Goal: Task Accomplishment & Management: Understand process/instructions

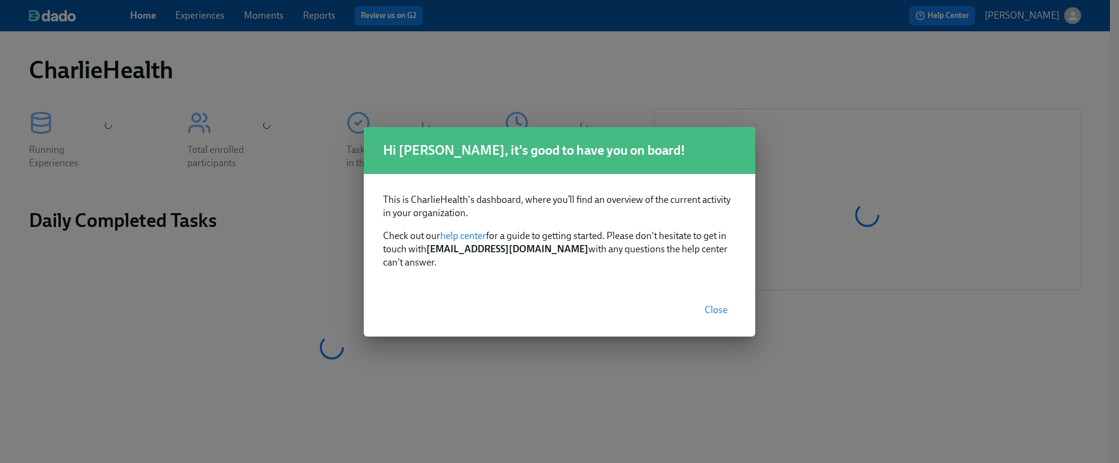
click at [718, 304] on span "Close" at bounding box center [716, 310] width 23 height 12
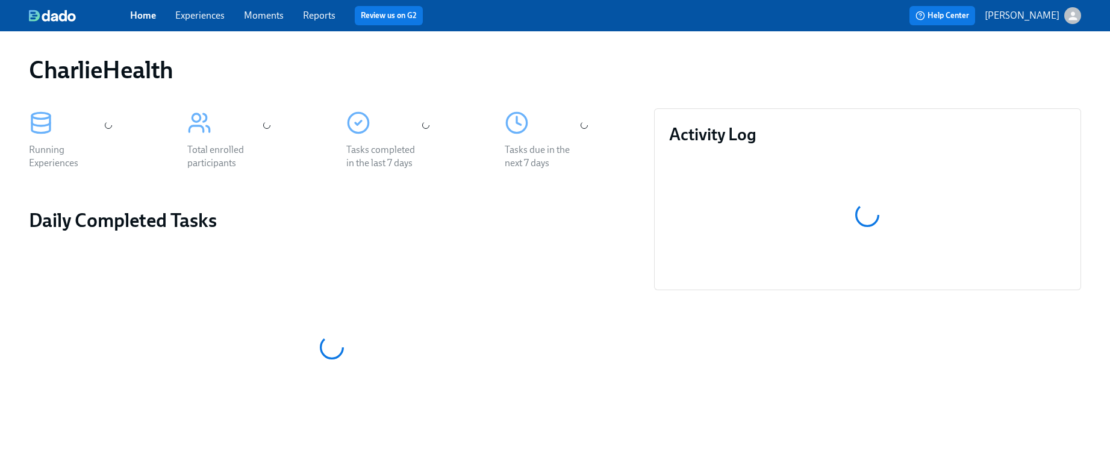
click at [209, 22] on div "Home Experiences Moments Reports Review us on G2" at bounding box center [368, 15] width 476 height 19
click at [197, 19] on link "Experiences" at bounding box center [199, 15] width 49 height 11
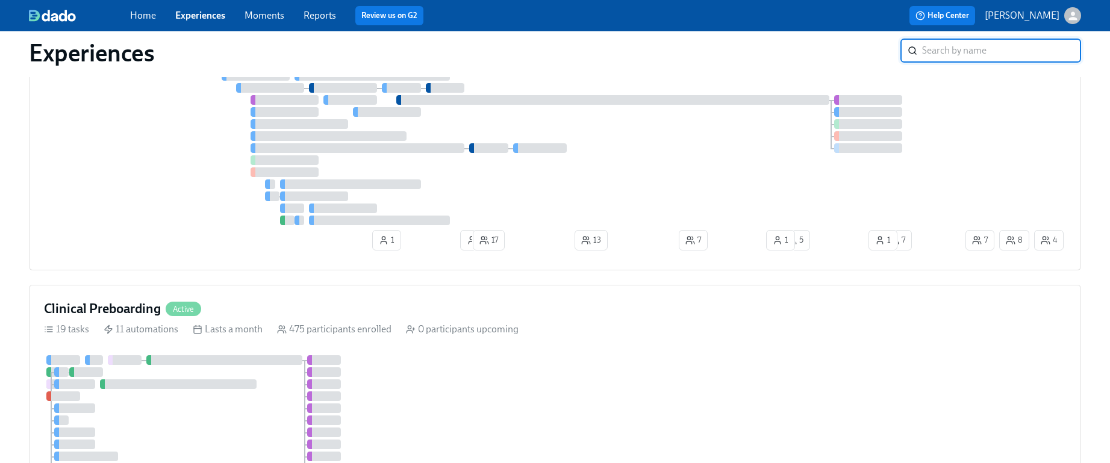
scroll to position [1783, 0]
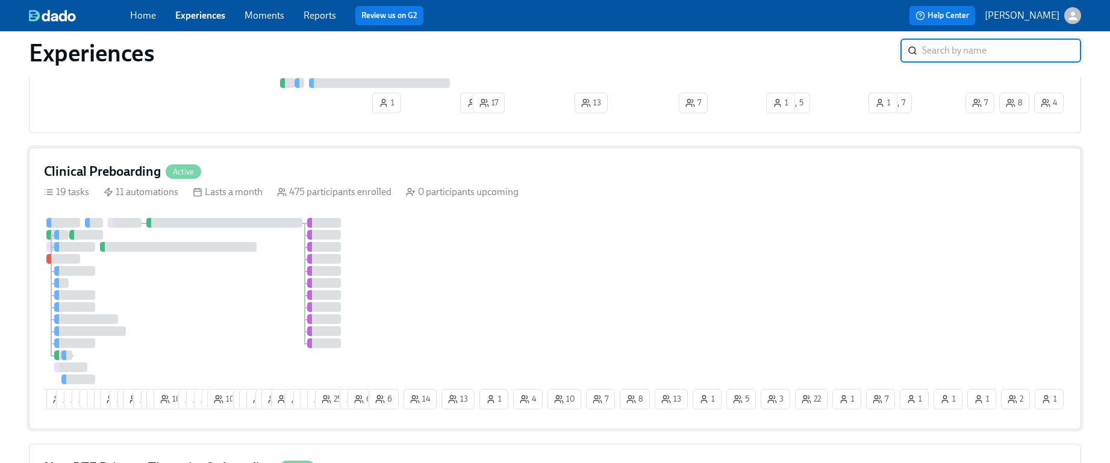
click at [722, 208] on div "Clinical Preboarding Active 19 tasks 11 automations Lasts a month 475 participa…" at bounding box center [555, 289] width 1052 height 282
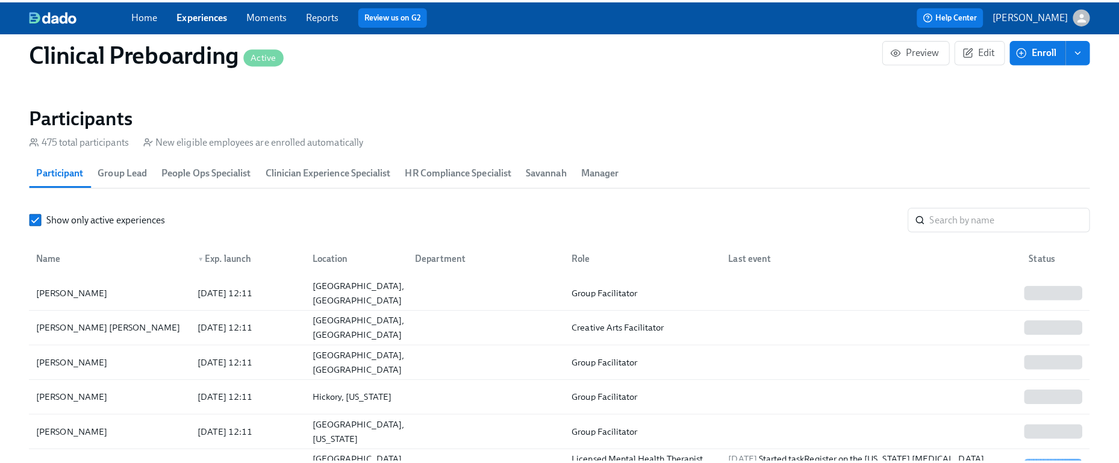
scroll to position [1239, 0]
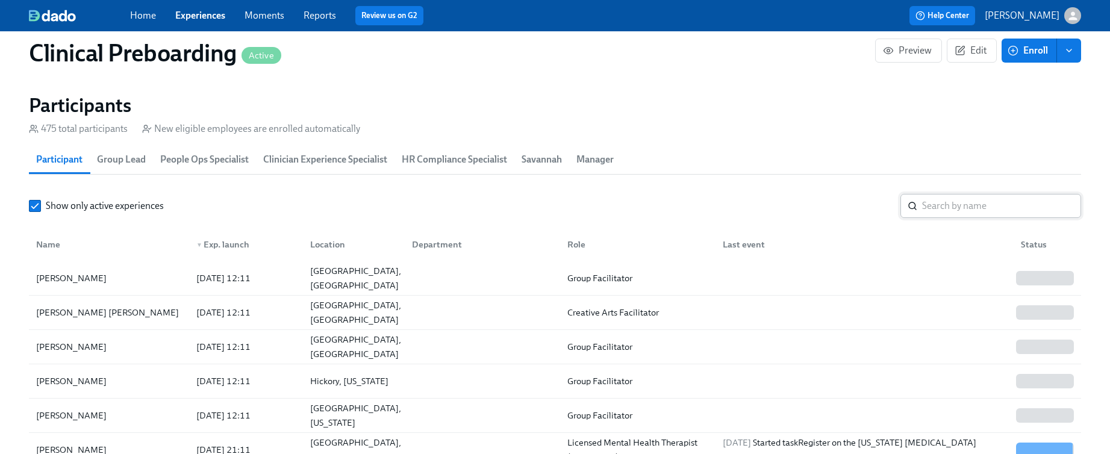
click at [951, 212] on input "search" at bounding box center [1001, 206] width 159 height 24
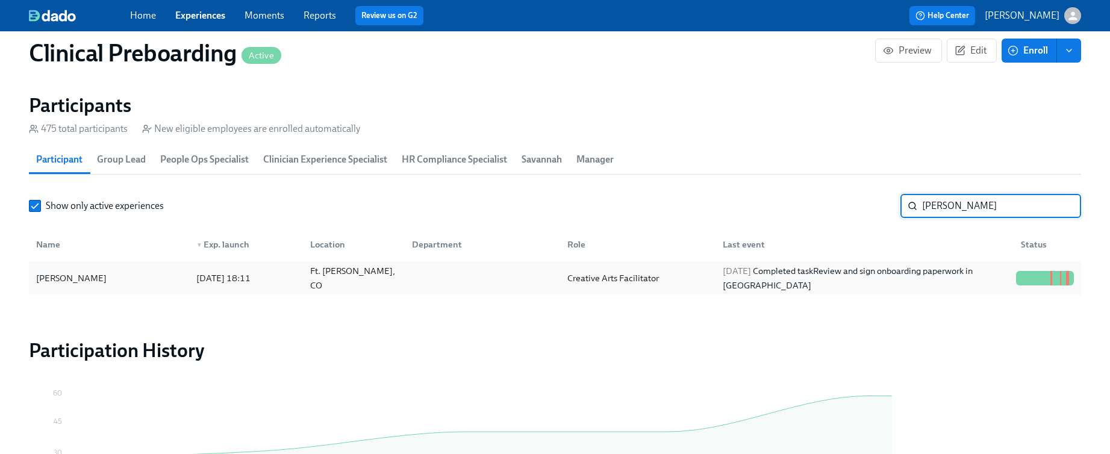
type input "[PERSON_NAME]"
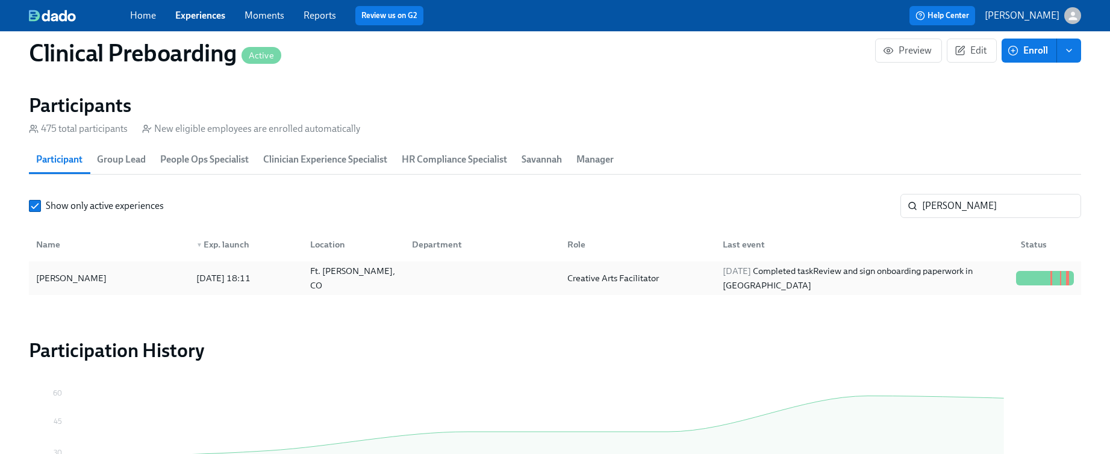
click at [159, 275] on div "[PERSON_NAME]" at bounding box center [108, 278] width 155 height 24
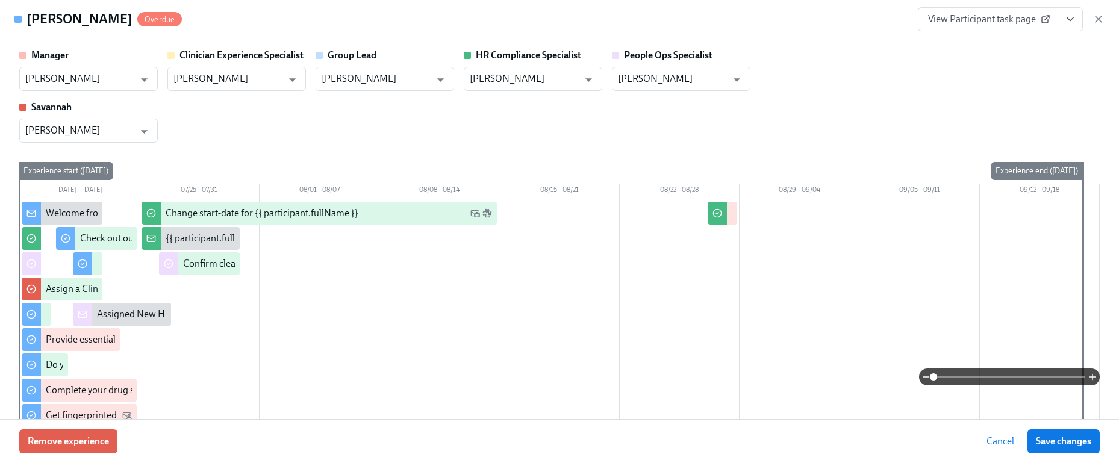
click at [1070, 18] on icon "View task page" at bounding box center [1070, 19] width 12 height 12
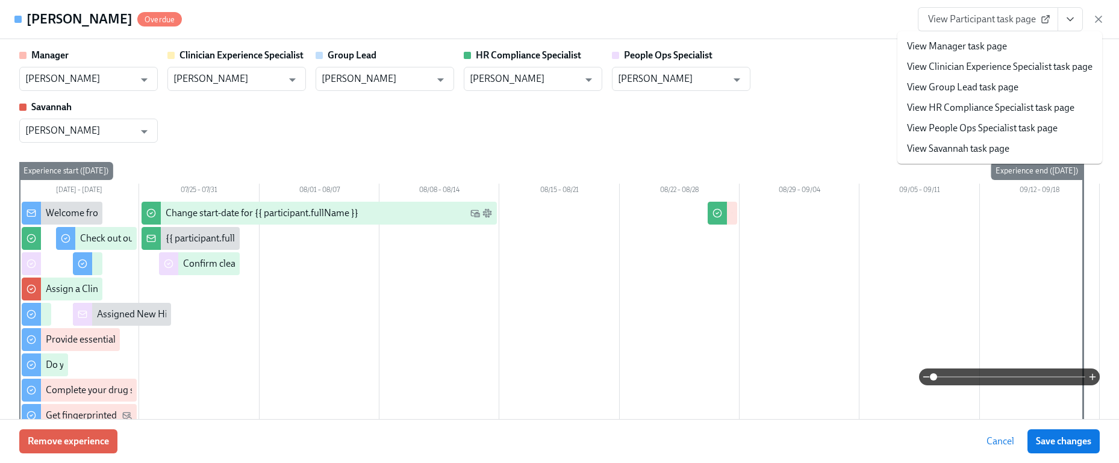
click at [1030, 17] on span "View Participant task page" at bounding box center [988, 19] width 120 height 12
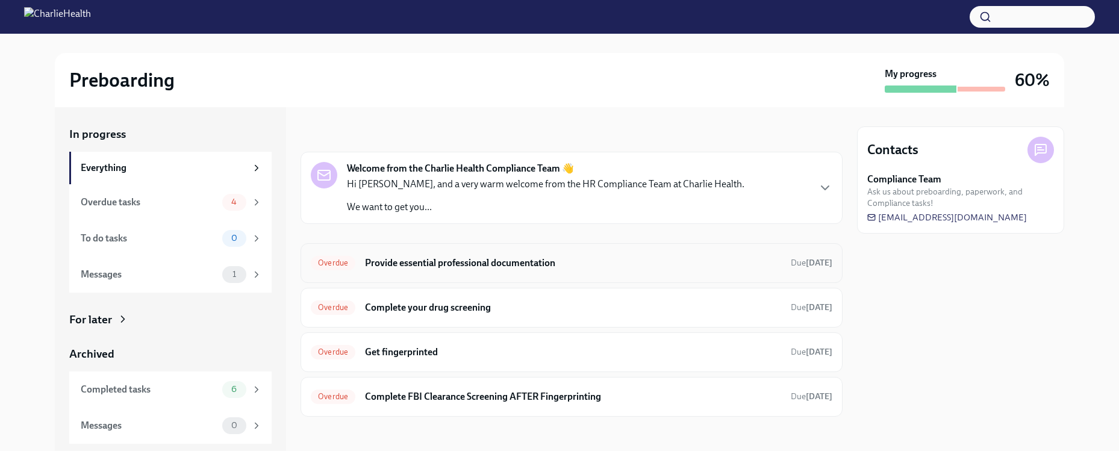
click at [649, 266] on h6 "Provide essential professional documentation" at bounding box center [573, 263] width 416 height 13
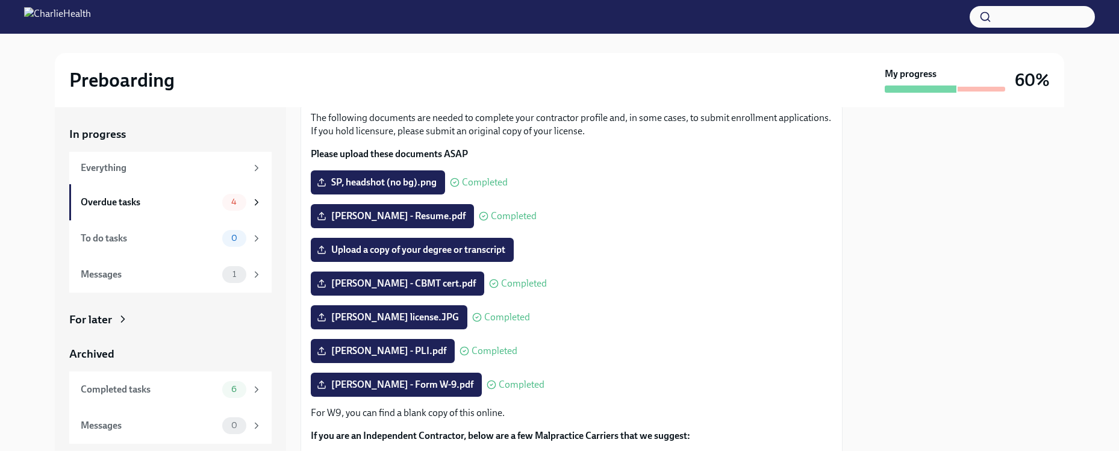
scroll to position [75, 0]
